Goal: Obtain resource: Obtain resource

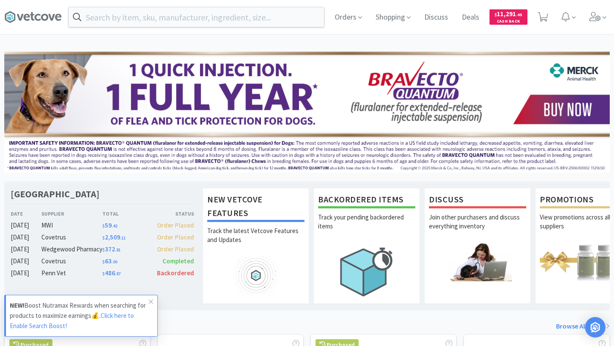
click at [511, 9] on span "$ 11,291 . 45 Cash Back" at bounding box center [508, 17] width 38 height 23
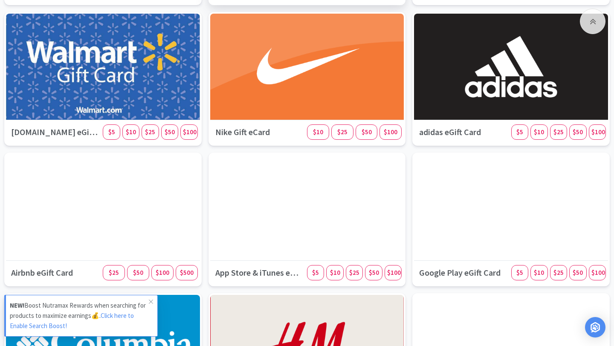
scroll to position [287, 0]
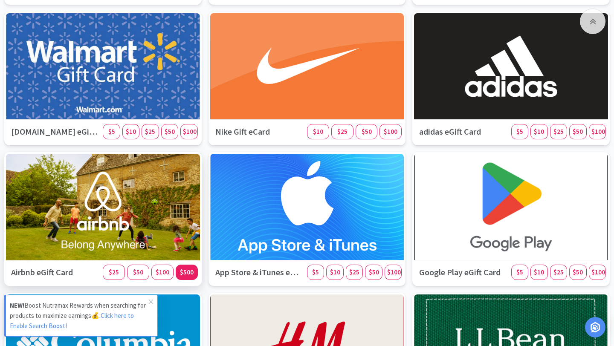
click at [188, 271] on span "$500" at bounding box center [187, 272] width 14 height 8
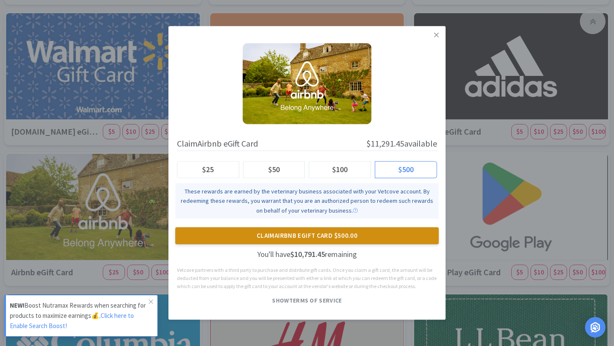
click at [307, 234] on button "Claim Airbnb eGift Card $500.00" at bounding box center [306, 236] width 263 height 17
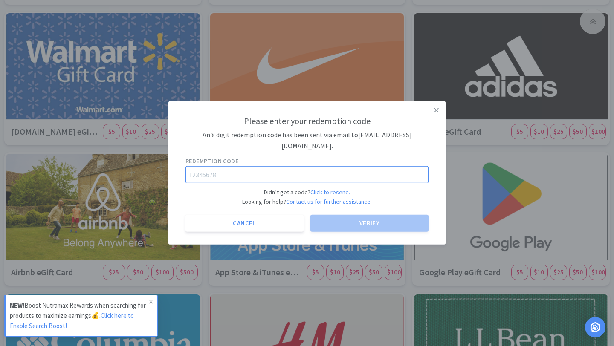
click at [281, 168] on input "text" at bounding box center [306, 174] width 243 height 17
paste input "66053688"
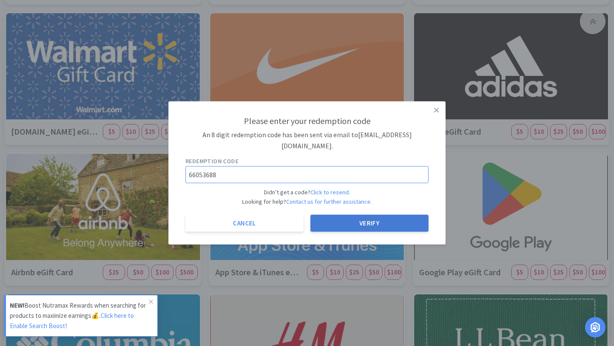
type input "66053688"
click at [365, 220] on button "Verify" at bounding box center [369, 223] width 118 height 17
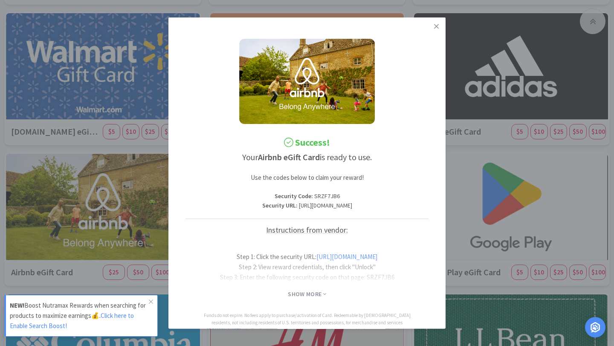
click at [295, 277] on div at bounding box center [306, 267] width 243 height 34
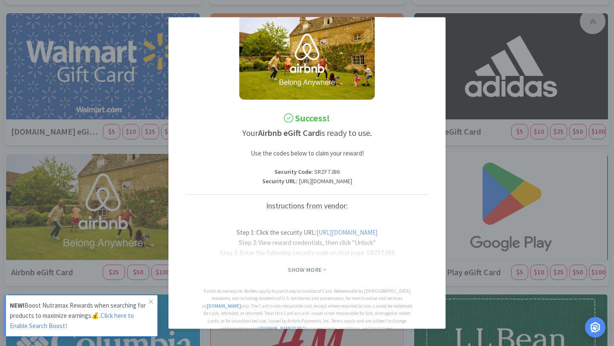
scroll to position [44, 0]
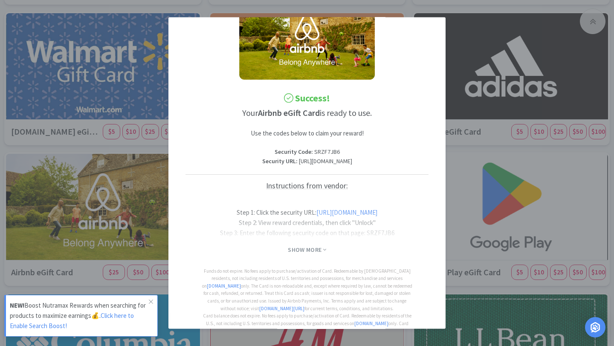
click at [332, 151] on p "Security Code : SRZF7JB6" at bounding box center [306, 151] width 243 height 9
copy p "SRZF7JB6"
click at [311, 254] on span "Show More" at bounding box center [307, 250] width 38 height 8
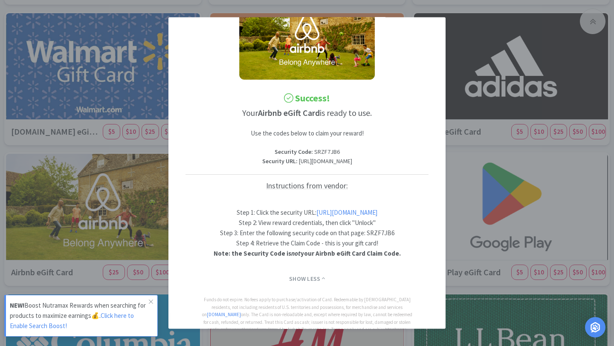
click at [326, 226] on p "Step 1: Click the security URL: [URL][DOMAIN_NAME] Step 2: View reward credenti…" at bounding box center [306, 227] width 187 height 61
click at [325, 216] on link "[URL][DOMAIN_NAME]" at bounding box center [346, 212] width 61 height 8
click at [316, 216] on link "[URL][DOMAIN_NAME]" at bounding box center [346, 212] width 61 height 8
